Goal: Transaction & Acquisition: Purchase product/service

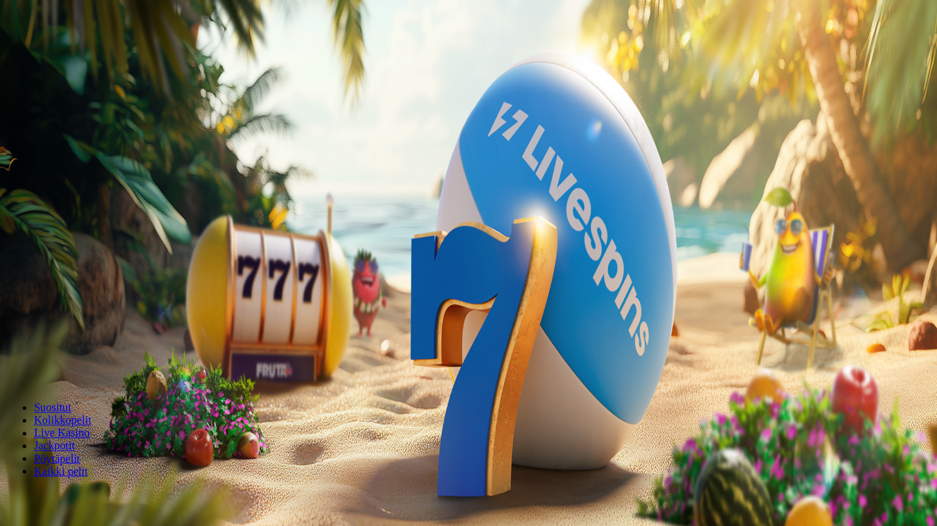
click at [81, 107] on span "Tarjoukset" at bounding box center [57, 101] width 47 height 12
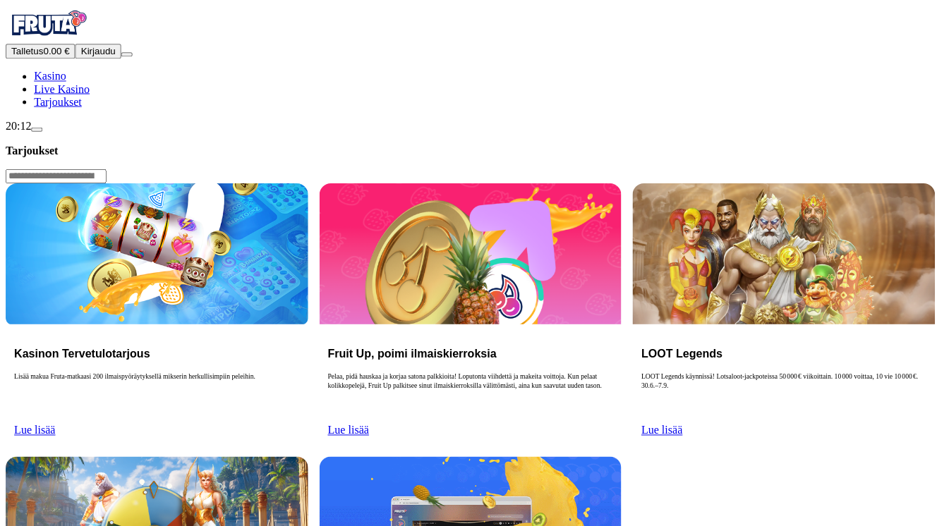
click at [55, 422] on link "Lue lisää" at bounding box center [34, 428] width 41 height 12
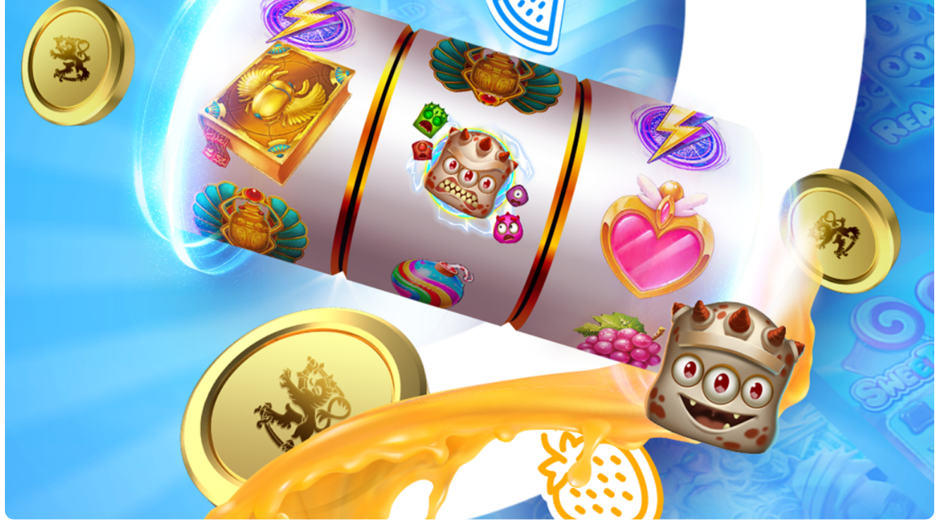
scroll to position [268, 0]
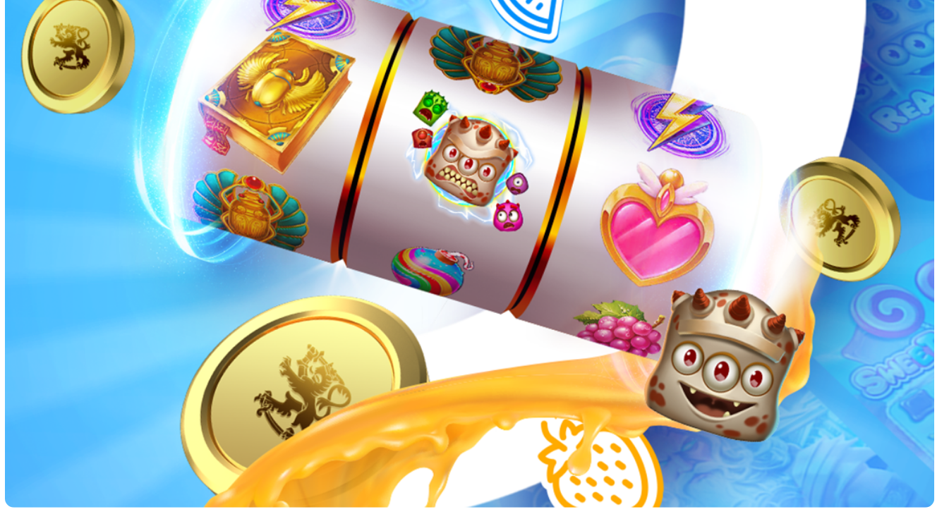
drag, startPoint x: 183, startPoint y: 180, endPoint x: 303, endPoint y: 231, distance: 129.6
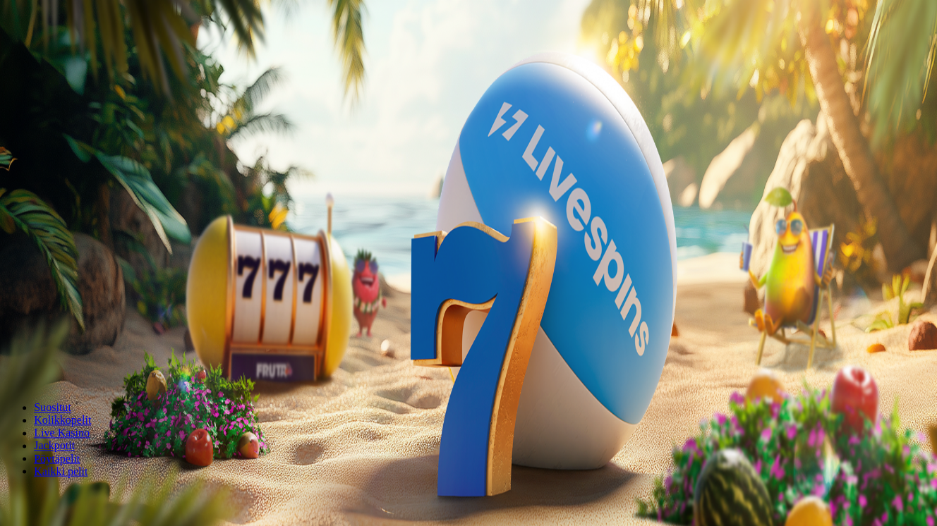
click at [81, 107] on span "Tarjoukset" at bounding box center [57, 101] width 47 height 12
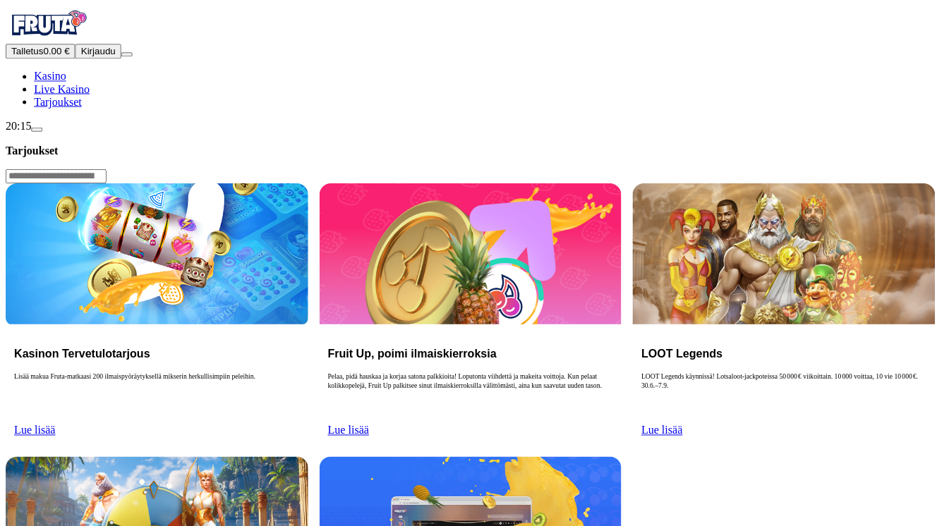
click at [55, 422] on link "Lue lisää" at bounding box center [34, 428] width 41 height 12
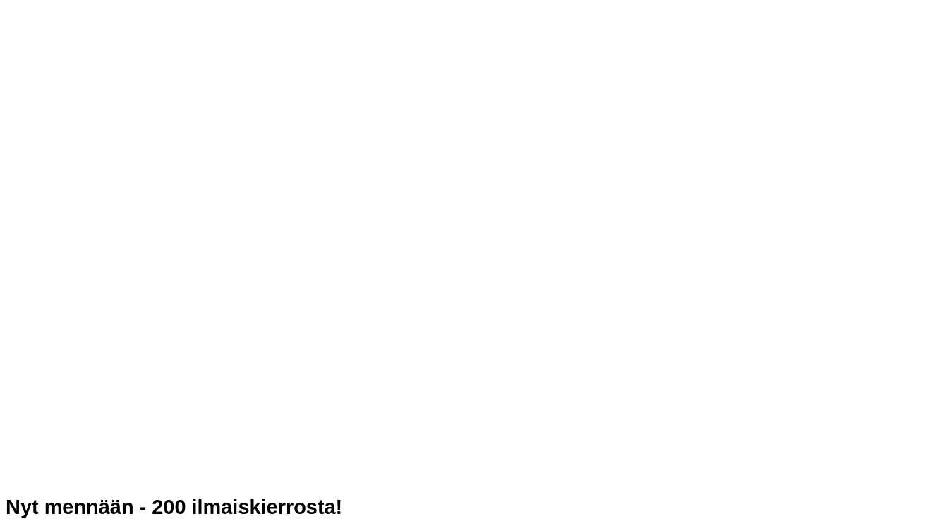
scroll to position [322, 0]
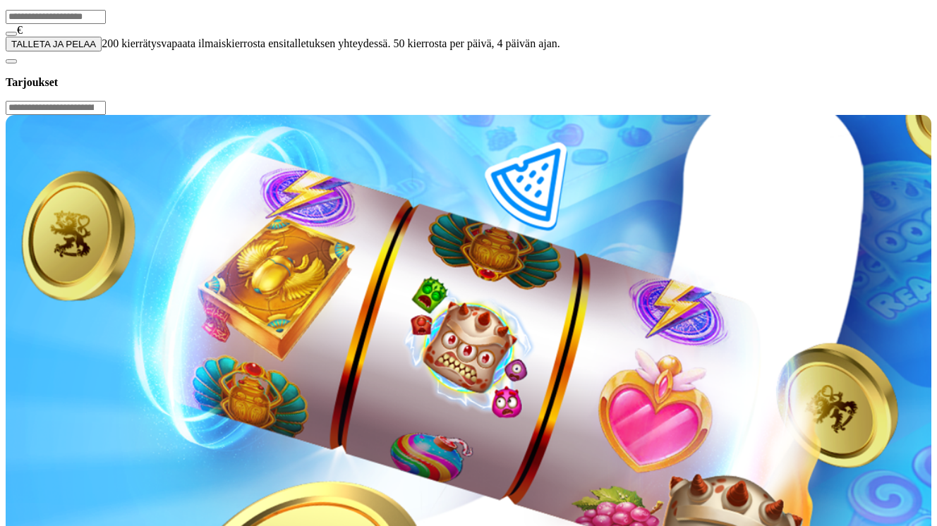
drag, startPoint x: 280, startPoint y: 110, endPoint x: 109, endPoint y: 104, distance: 171.5
type input "**"
click at [102, 51] on button "TALLETA JA PELAA" at bounding box center [54, 44] width 96 height 15
